Goal: Information Seeking & Learning: Find specific fact

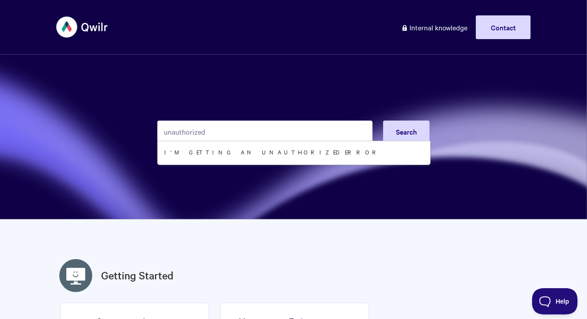
type input "unauthorized"
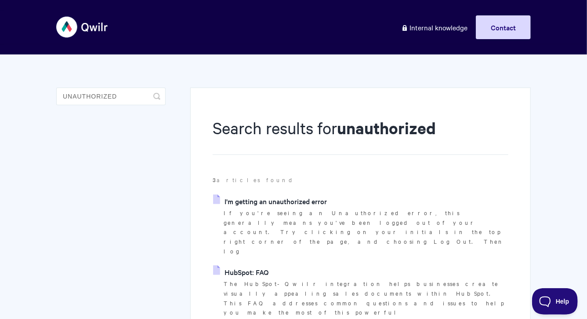
click at [238, 265] on link "HubSpot: FAQ" at bounding box center [240, 271] width 55 height 13
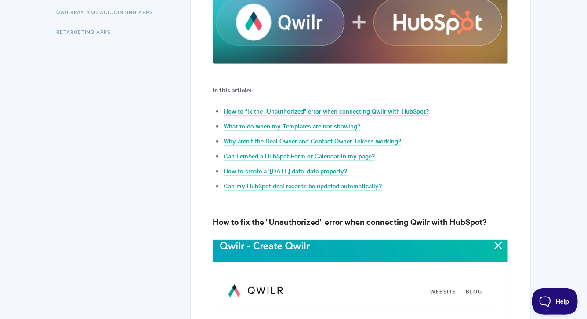
scroll to position [294, 0]
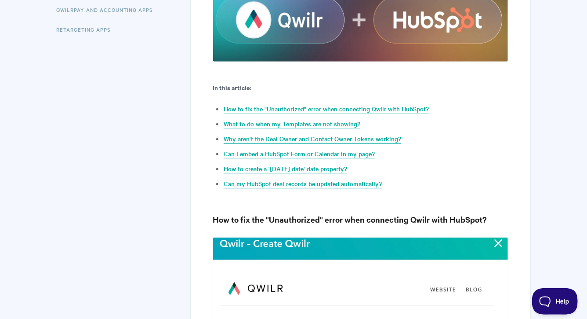
click at [333, 137] on link "Why aren't the Deal Owner and Contact Owner Tokens working?" at bounding box center [313, 139] width 178 height 10
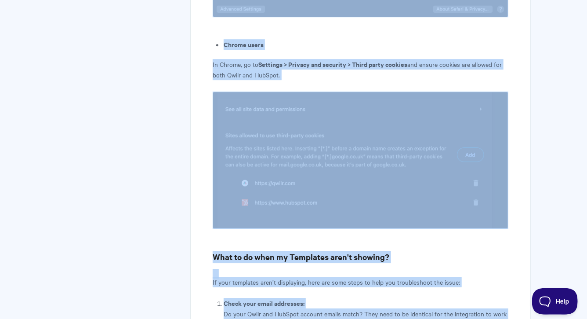
scroll to position [1253, 0]
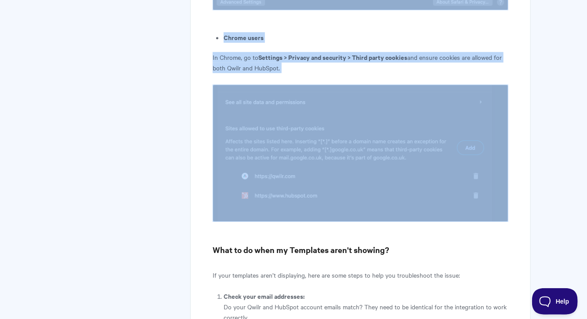
drag, startPoint x: 211, startPoint y: 73, endPoint x: 370, endPoint y: 211, distance: 210.7
copy article "Lo ips'do sitametconse ad "Elitseddoeiu" tempo incid utlabo et dolorem Aliqu en…"
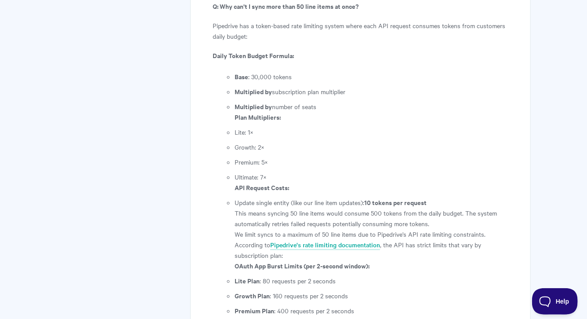
scroll to position [2760, 0]
